Goal: Complete application form

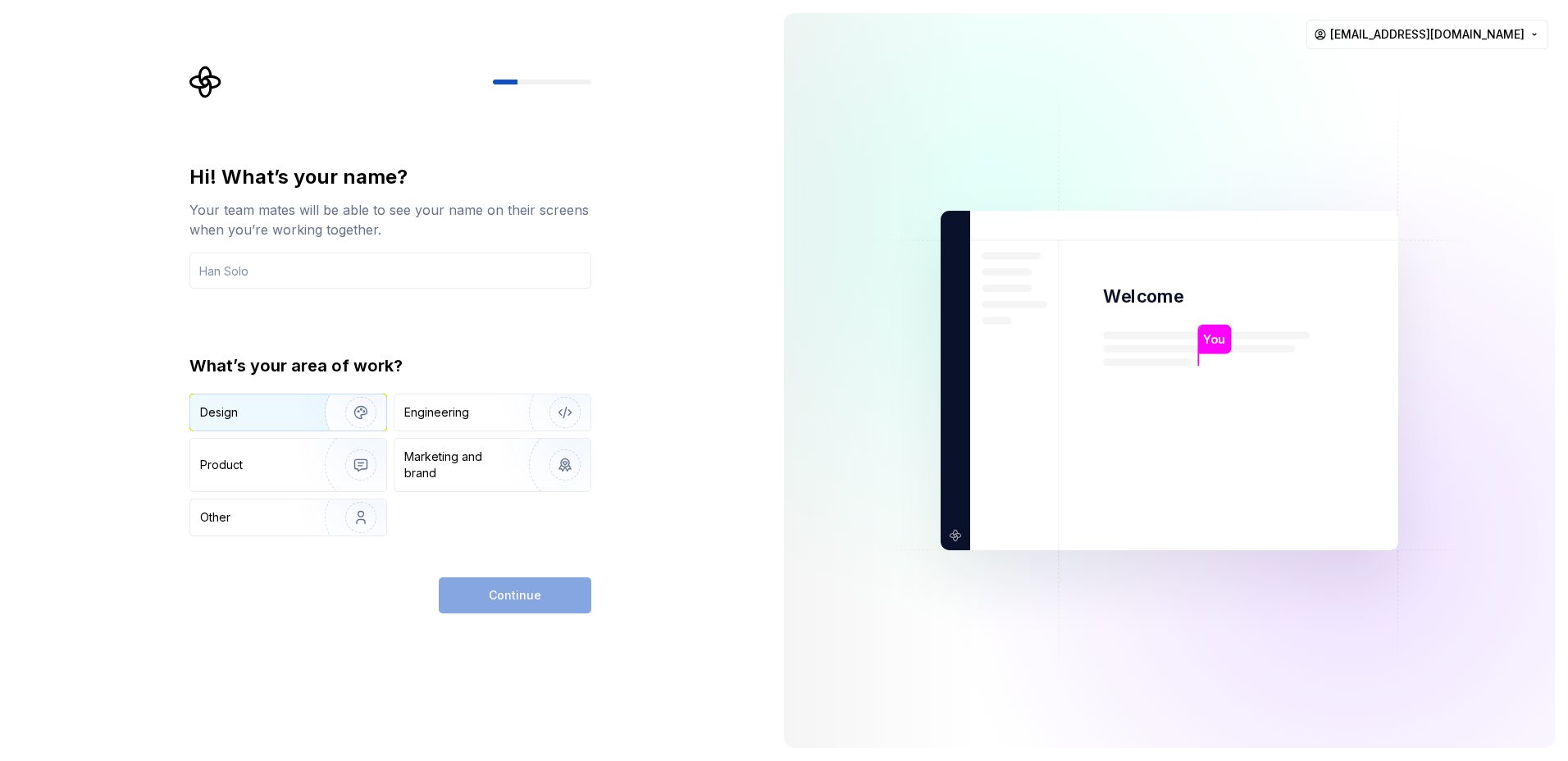
click at [253, 422] on div "Design" at bounding box center [288, 412] width 196 height 36
click at [270, 467] on div "Product" at bounding box center [254, 465] width 108 height 16
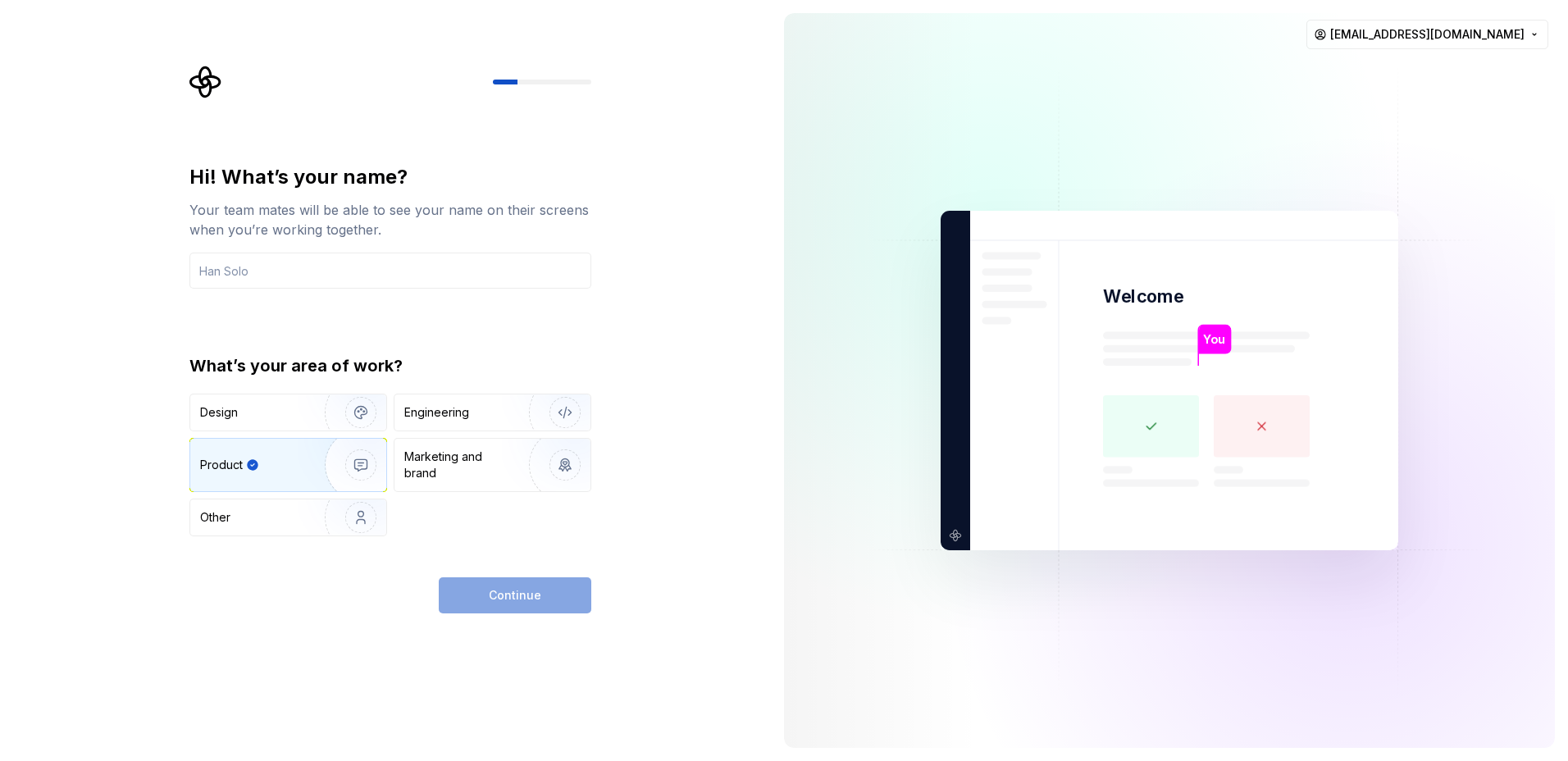
click at [209, 389] on div "What’s your area of work? Design Engineering Product Marketing and brand Other" at bounding box center [389, 446] width 402 height 182
click at [252, 423] on div "Design" at bounding box center [288, 412] width 196 height 36
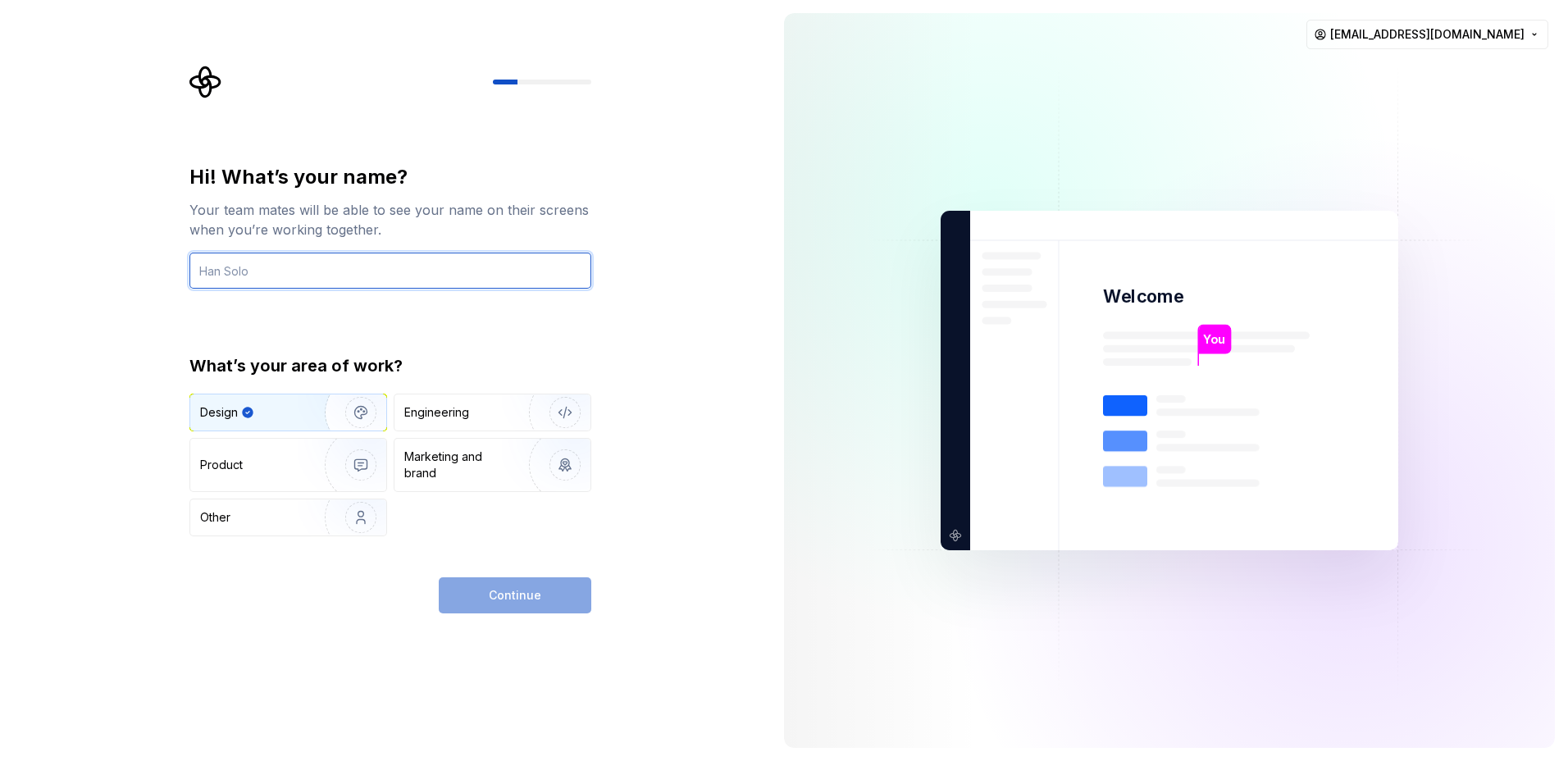
click at [266, 272] on input "text" at bounding box center [389, 271] width 402 height 36
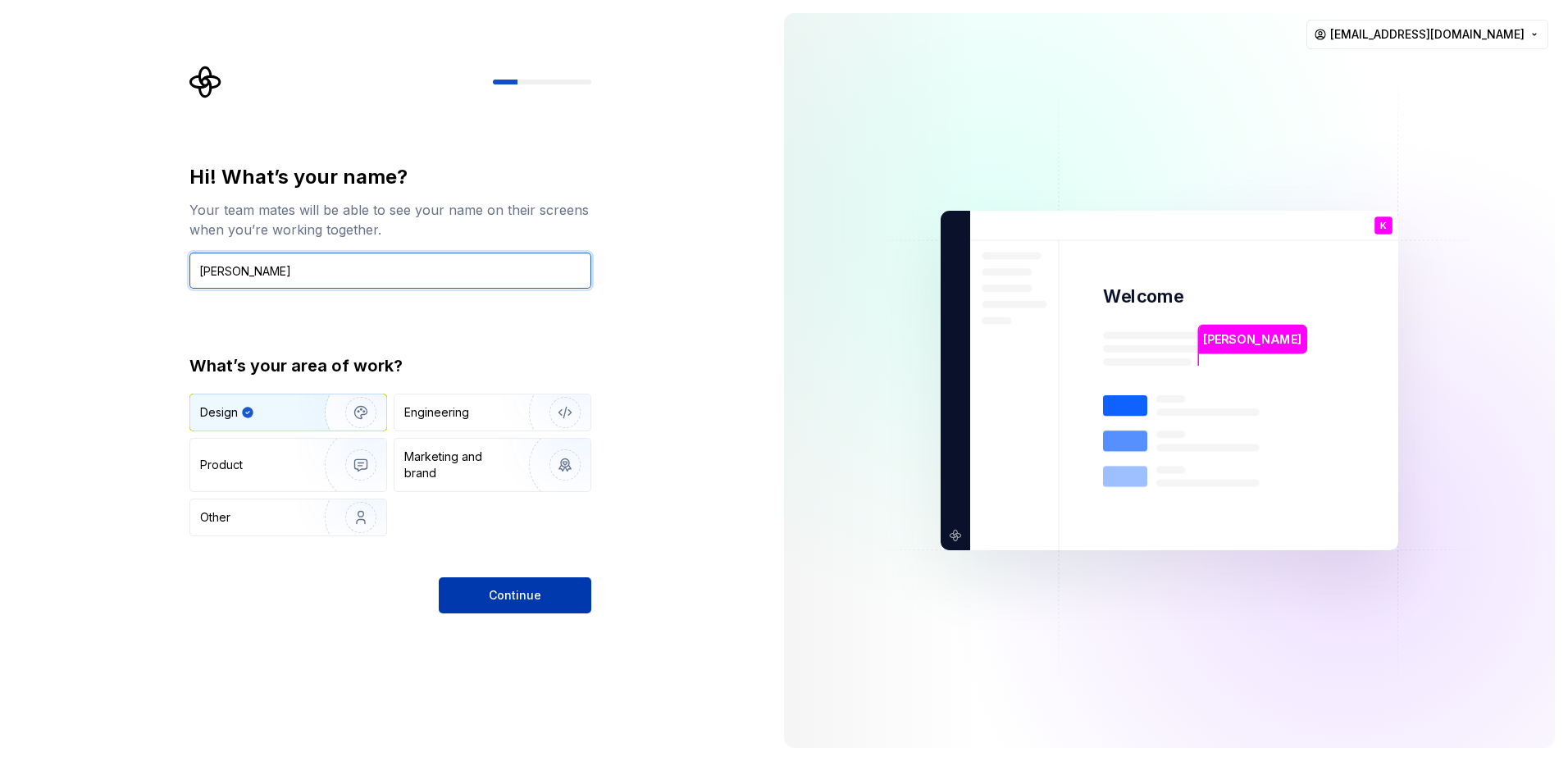
type input "[PERSON_NAME]"
click at [515, 590] on span "Continue" at bounding box center [515, 595] width 53 height 16
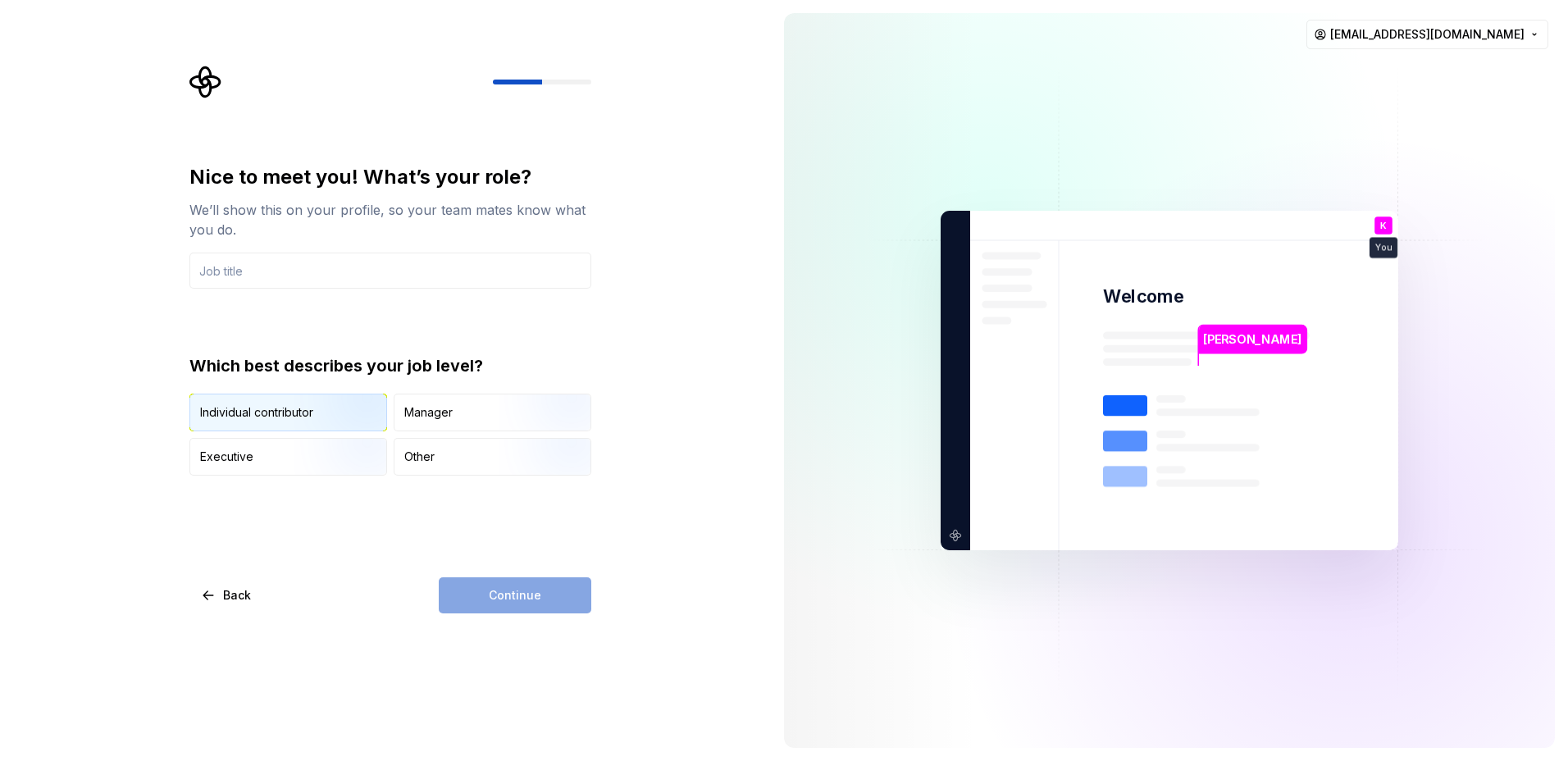
click at [300, 416] on img "button" at bounding box center [347, 433] width 105 height 110
click at [343, 272] on input "text" at bounding box center [389, 271] width 402 height 36
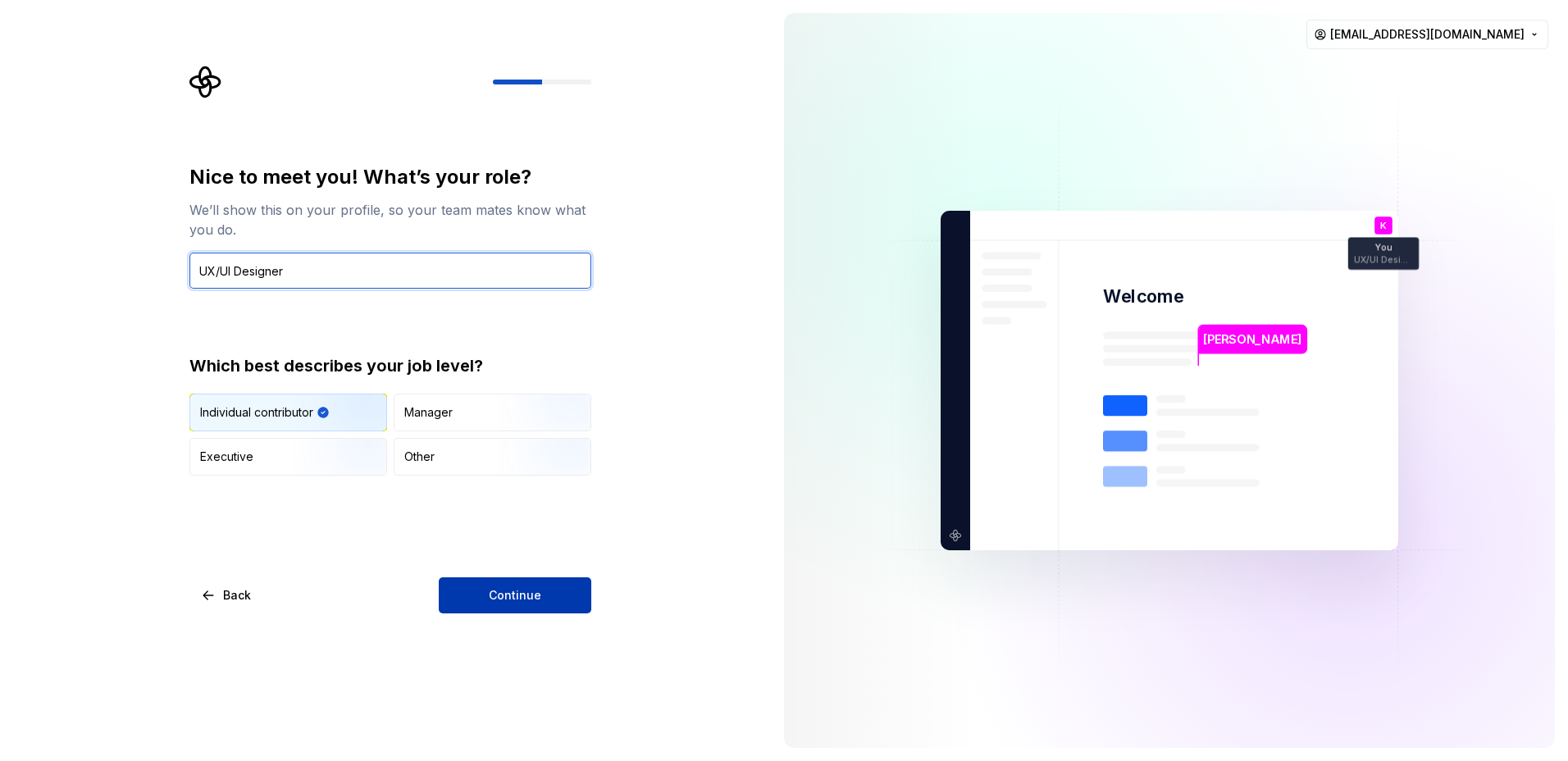
type input "UX/UI Designer"
click at [438, 596] on div "Continue" at bounding box center [515, 595] width 152 height 36
click at [454, 585] on button "Continue" at bounding box center [515, 595] width 152 height 36
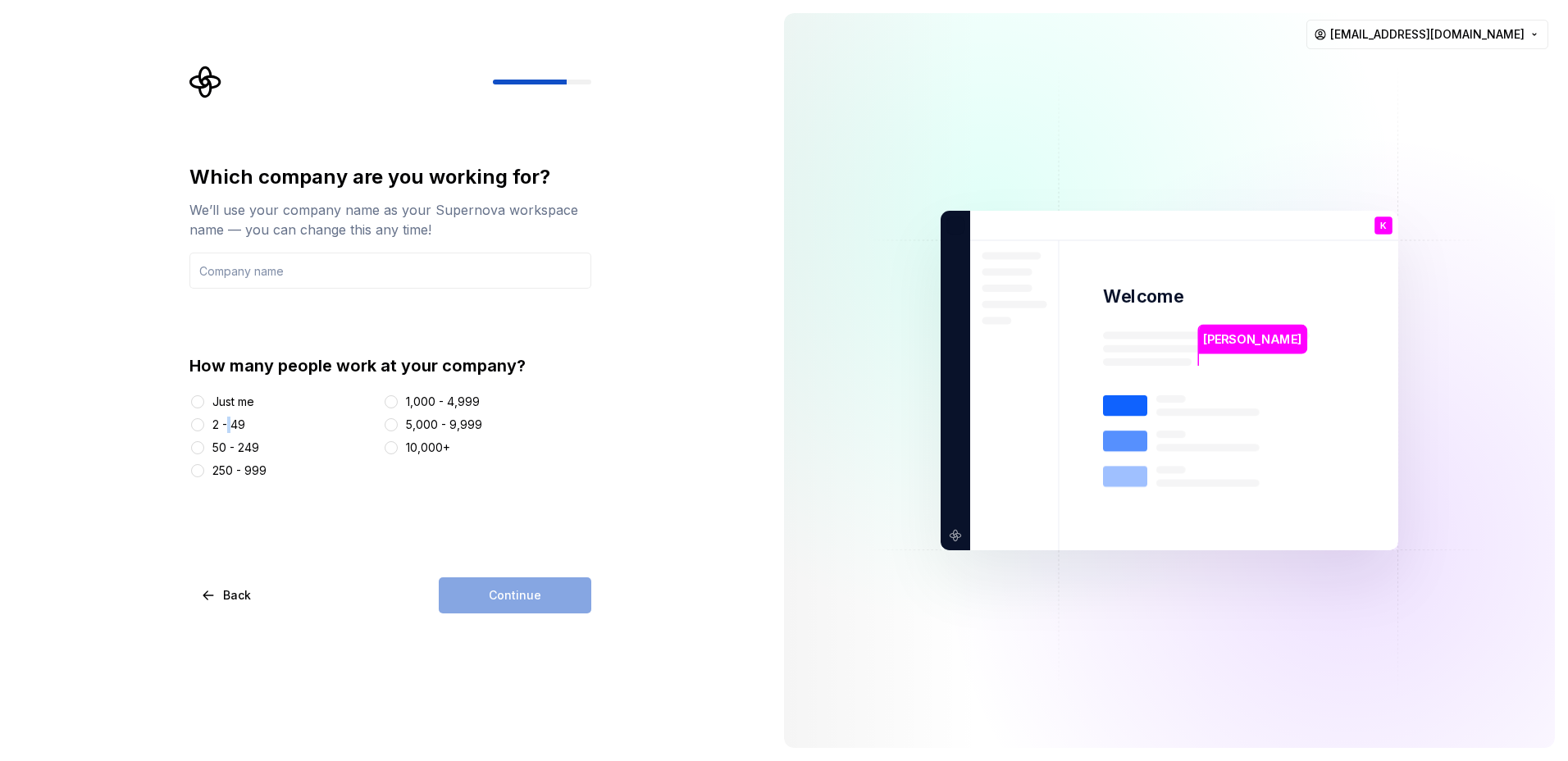
click at [229, 433] on div "Just me 2 - 49 50 - 249 250 - 999 1,000 - 4,999 5,000 - 9,999 10,000+" at bounding box center [389, 436] width 402 height 86
click at [230, 431] on div "2 - 49" at bounding box center [229, 424] width 33 height 16
click at [204, 431] on button "2 - 49" at bounding box center [198, 425] width 13 height 13
click at [213, 380] on div "How many people work at your company? Just me 2 - 49 50 - 249 250 - 999 1,000 -…" at bounding box center [389, 417] width 402 height 125
click at [220, 389] on div "How many people work at your company? Just me 2 - 49 50 - 249 250 - 999 1,000 -…" at bounding box center [389, 417] width 402 height 125
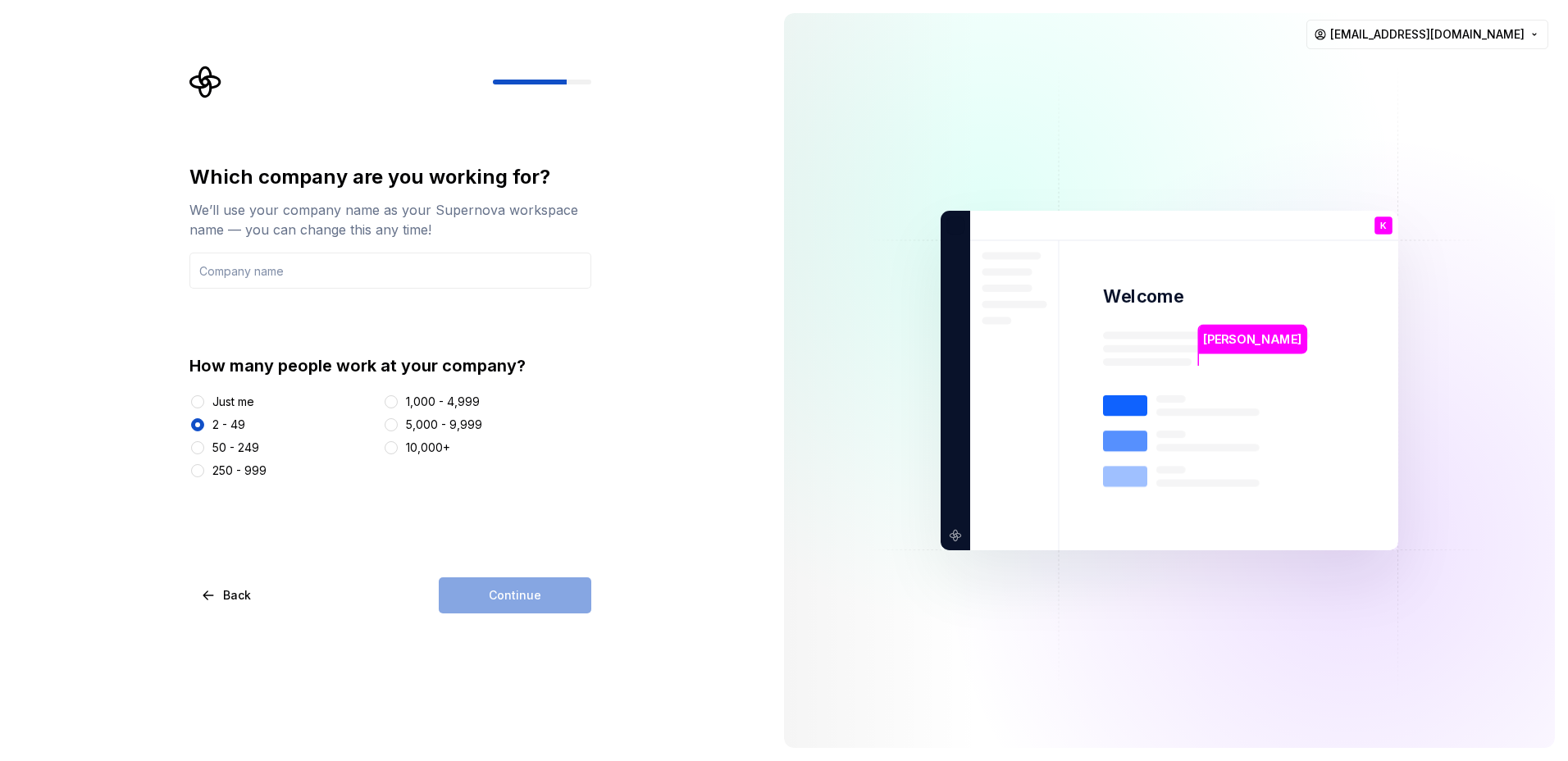
click at [230, 402] on div "Just me" at bounding box center [233, 402] width 41 height 16
click at [204, 402] on button "Just me" at bounding box center [198, 402] width 13 height 13
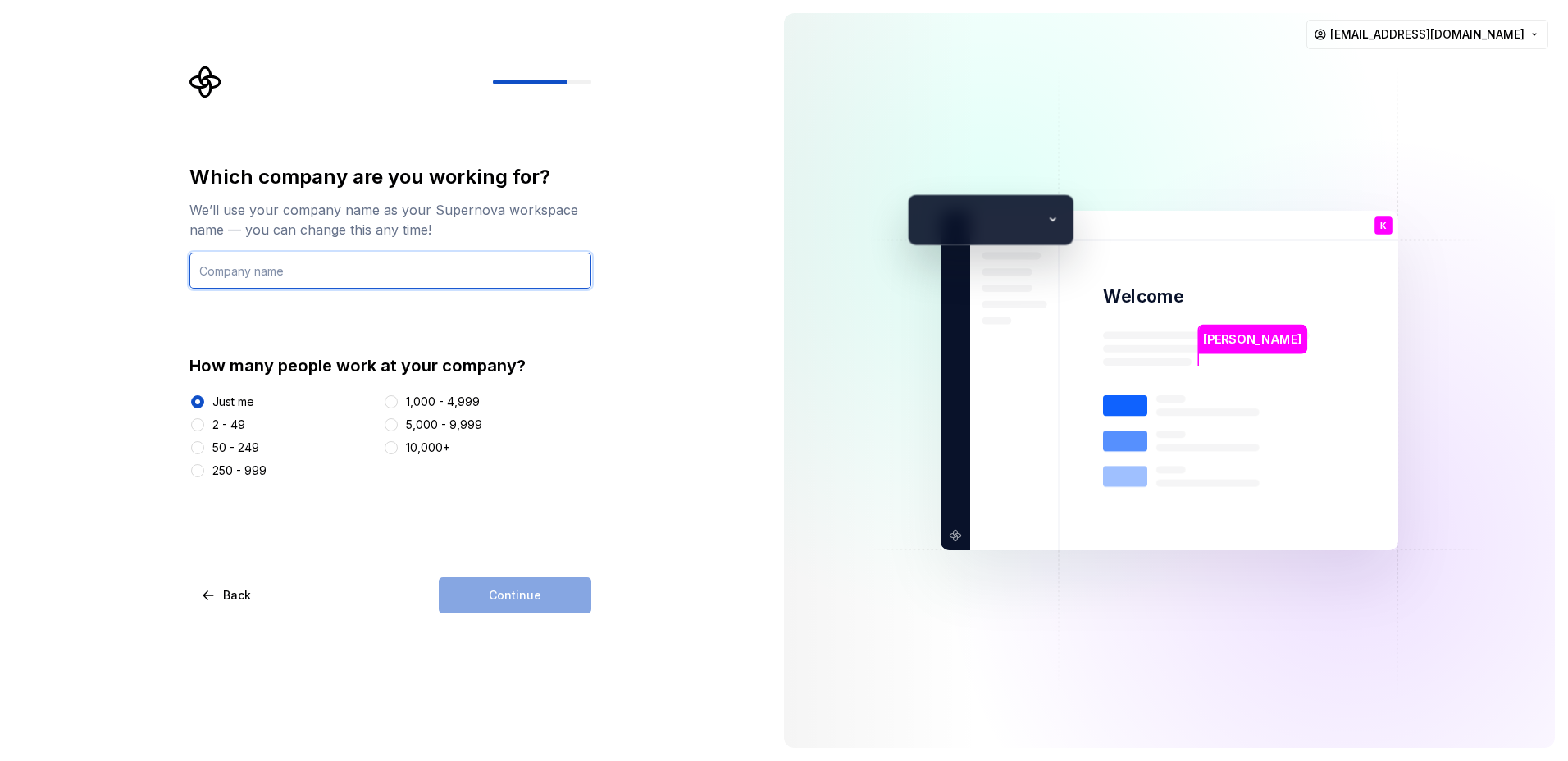
click at [321, 280] on input "text" at bounding box center [389, 271] width 402 height 36
type input "[PERSON_NAME]"
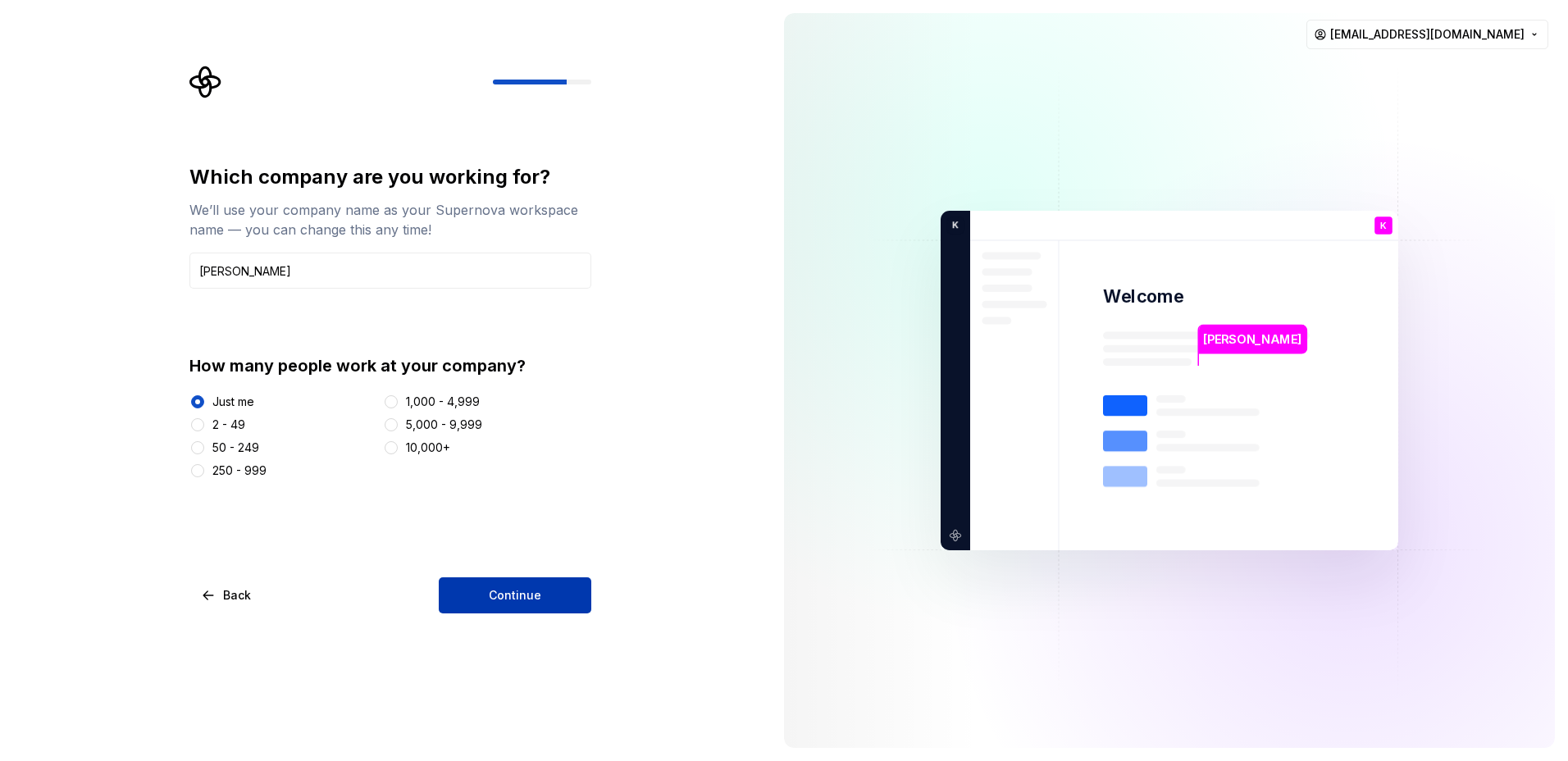
click at [546, 589] on button "Continue" at bounding box center [515, 595] width 152 height 36
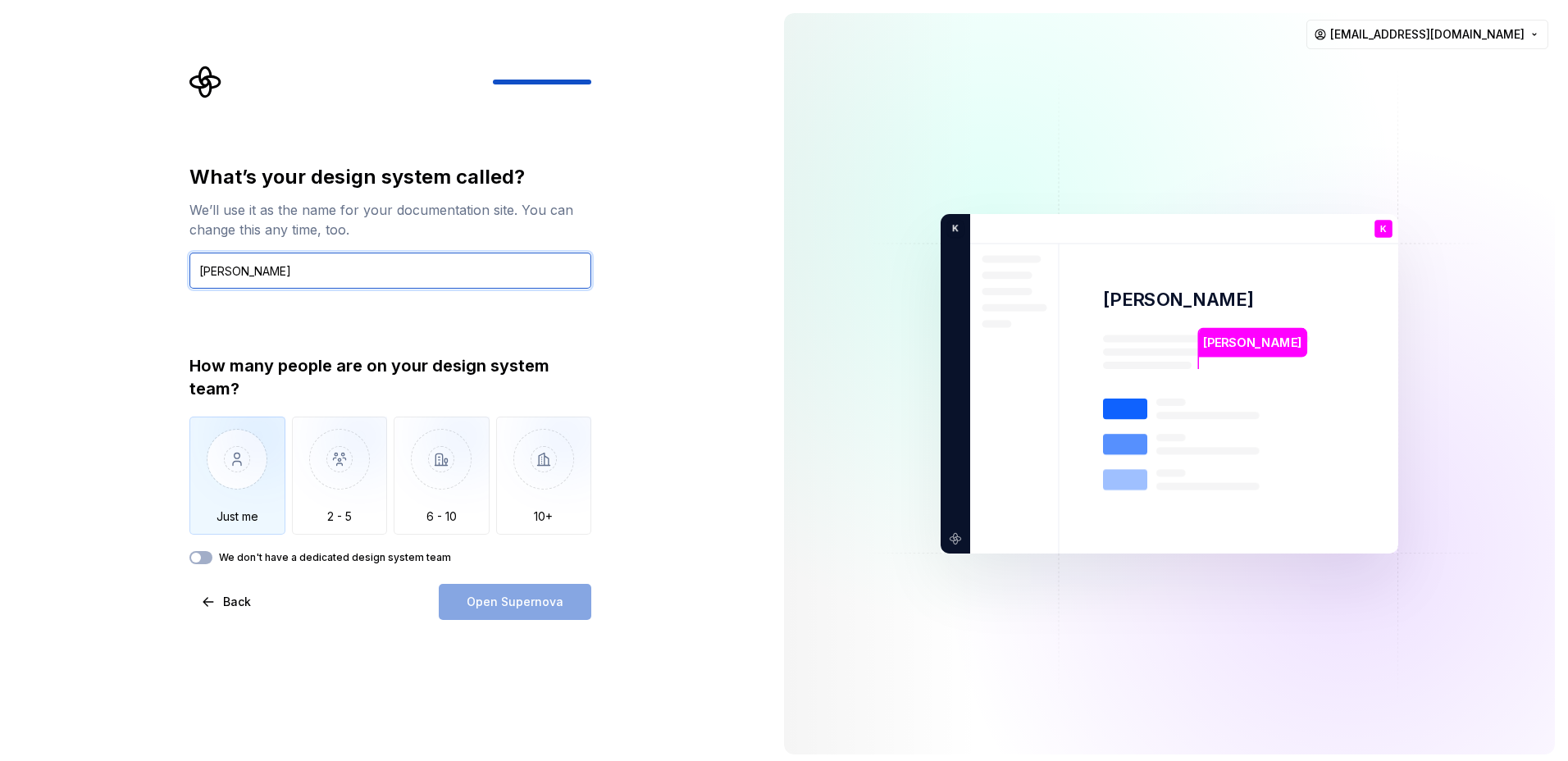
type input "[PERSON_NAME]"
click at [255, 477] on img "button" at bounding box center [237, 471] width 96 height 110
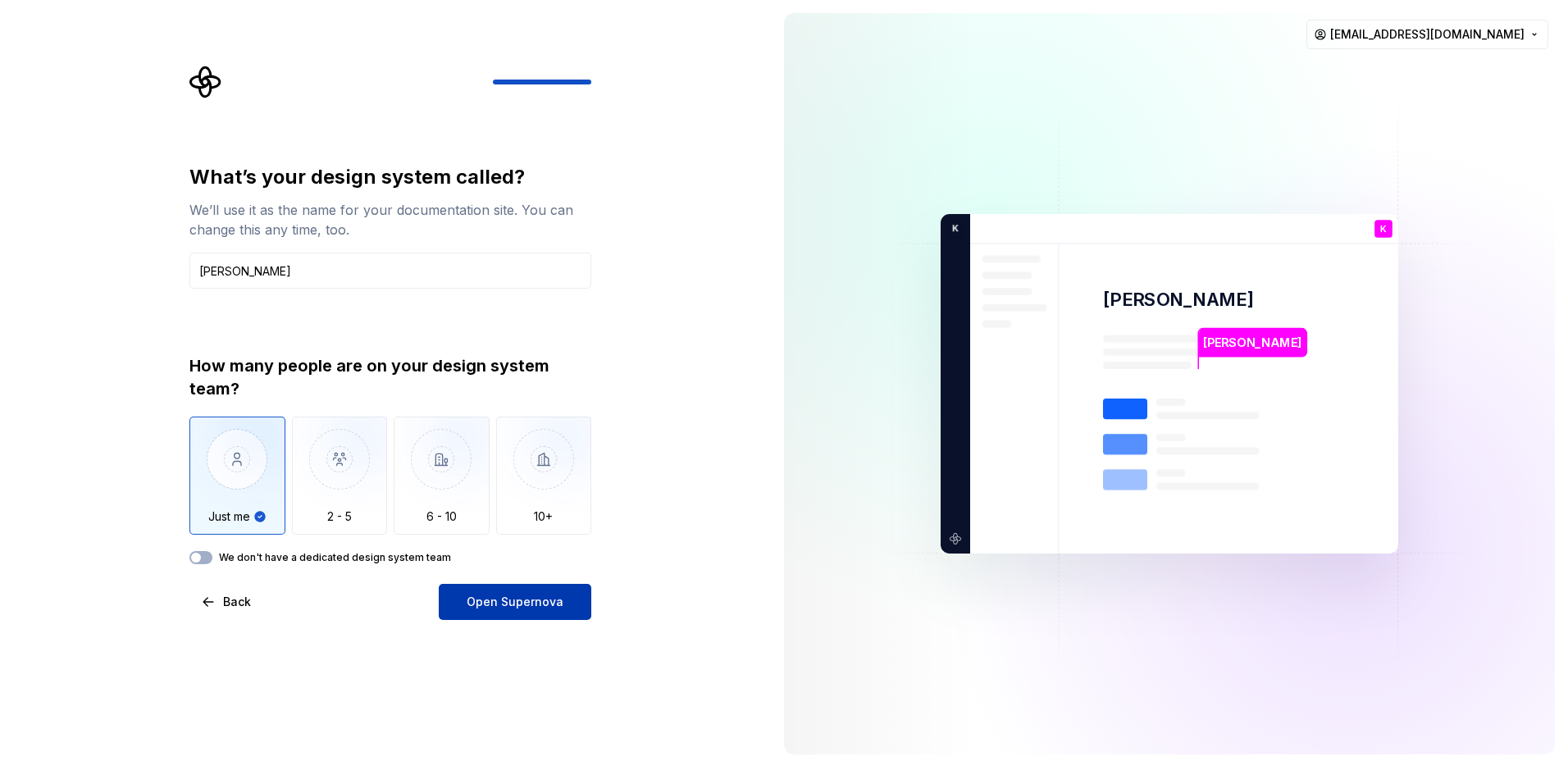
click at [484, 603] on span "Open Supernova" at bounding box center [515, 601] width 97 height 16
